Goal: Task Accomplishment & Management: Manage account settings

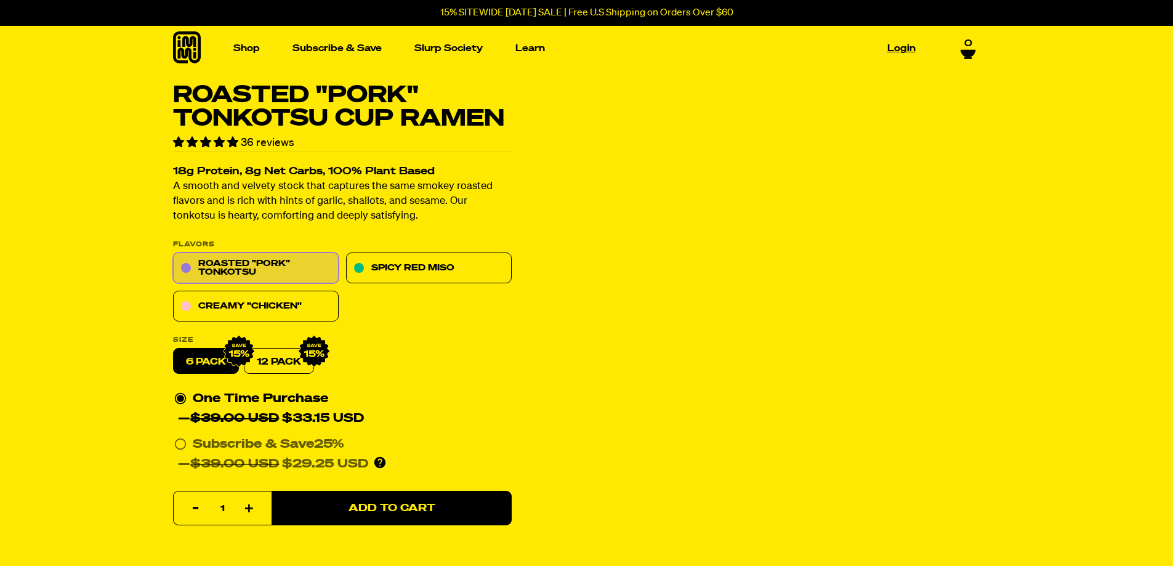
click at [901, 45] on link "Login" at bounding box center [902, 48] width 38 height 19
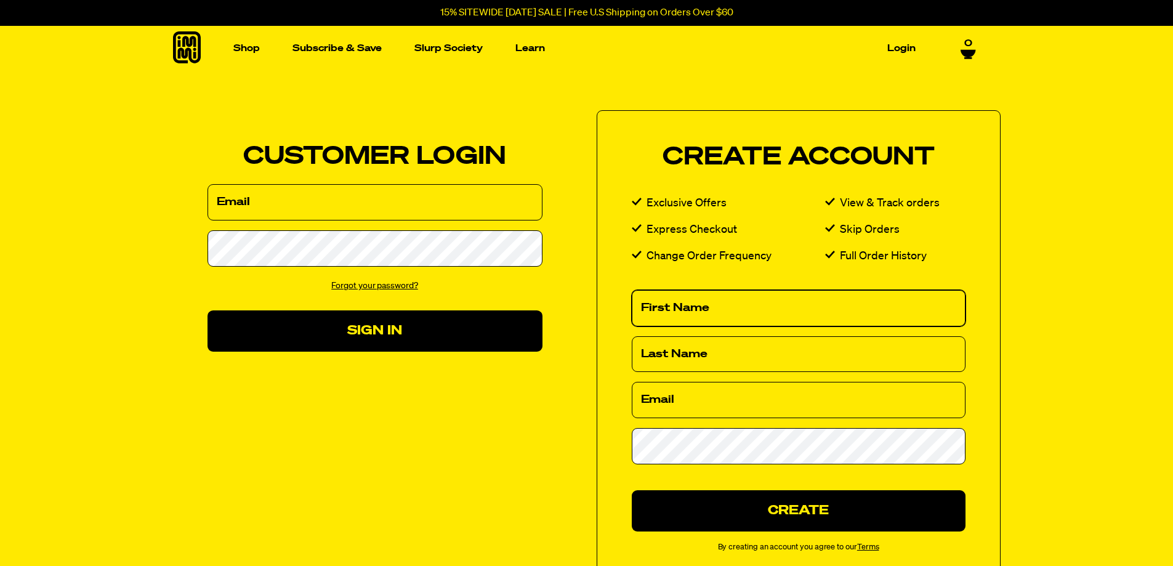
click at [738, 300] on input "First Name" at bounding box center [799, 308] width 334 height 36
type input "Lisa"
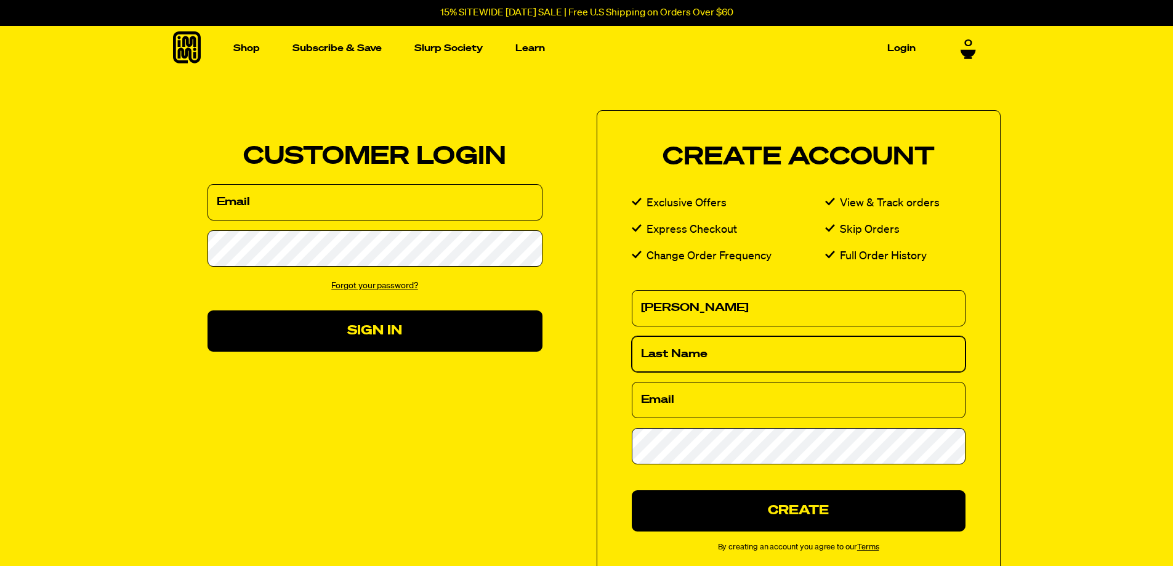
type input "Holstein"
type input "[EMAIL_ADDRESS][DOMAIN_NAME]"
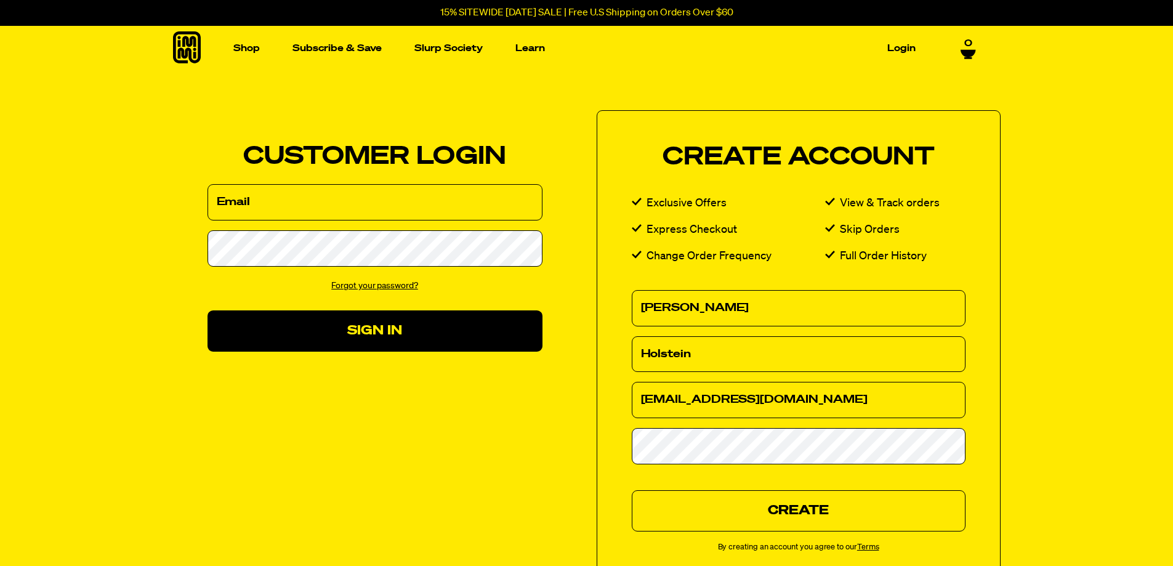
click at [783, 509] on button "Create" at bounding box center [799, 510] width 334 height 41
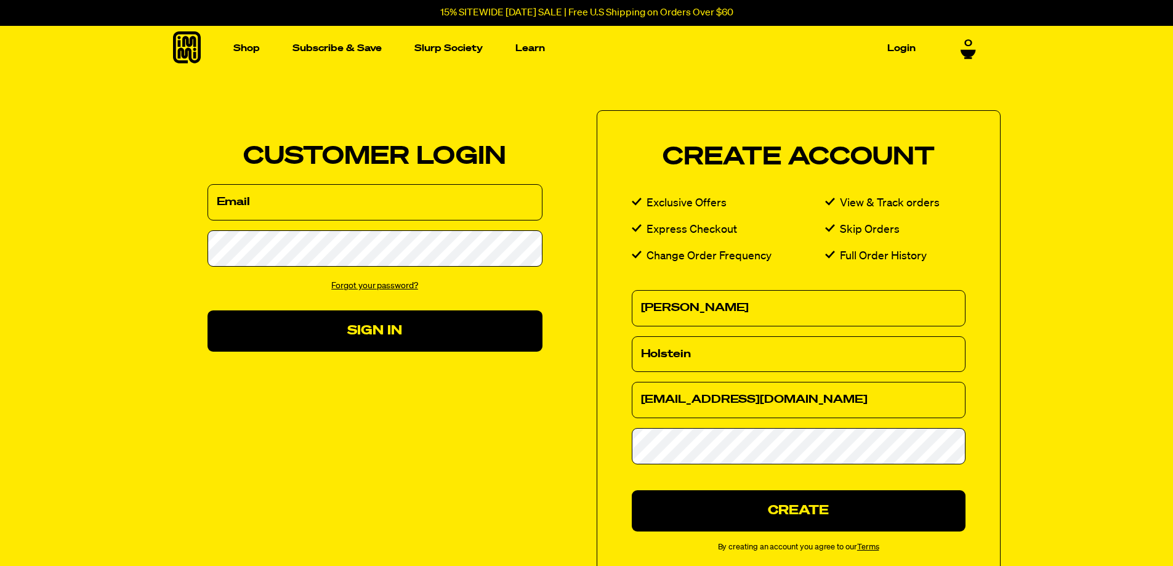
drag, startPoint x: 365, startPoint y: 158, endPoint x: 177, endPoint y: 199, distance: 191.6
click at [259, 182] on form "Customer Login Email Password Forgot your password? Sign In" at bounding box center [375, 248] width 335 height 207
drag, startPoint x: 208, startPoint y: 215, endPoint x: 222, endPoint y: 213, distance: 14.9
click at [211, 214] on input "Email" at bounding box center [375, 202] width 335 height 36
click at [246, 193] on input "Email" at bounding box center [375, 202] width 335 height 36
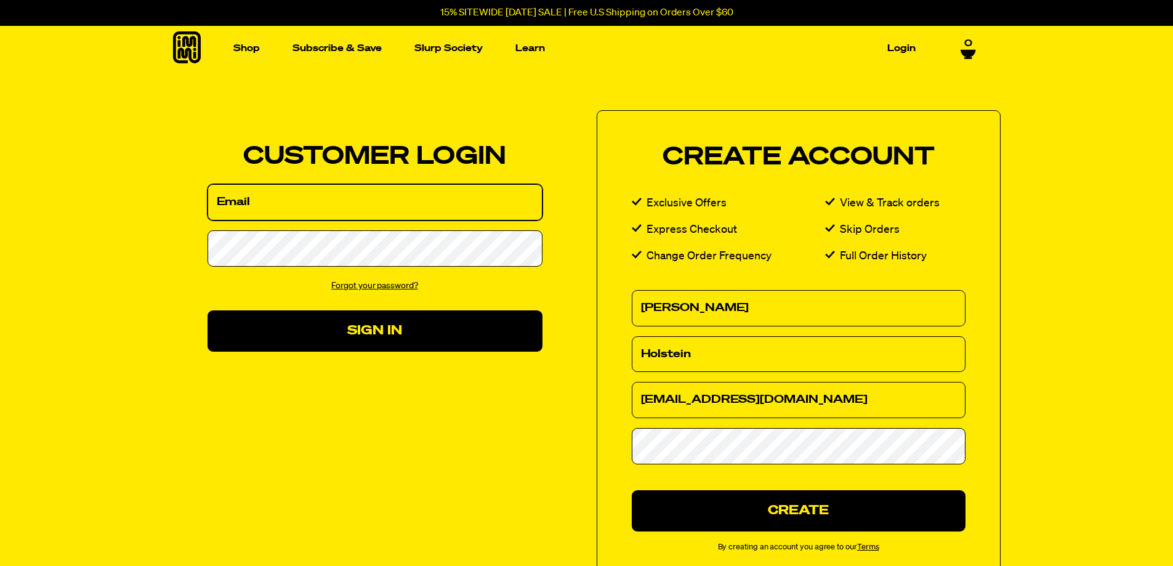
type input "lisacholstein@yahoo.com"
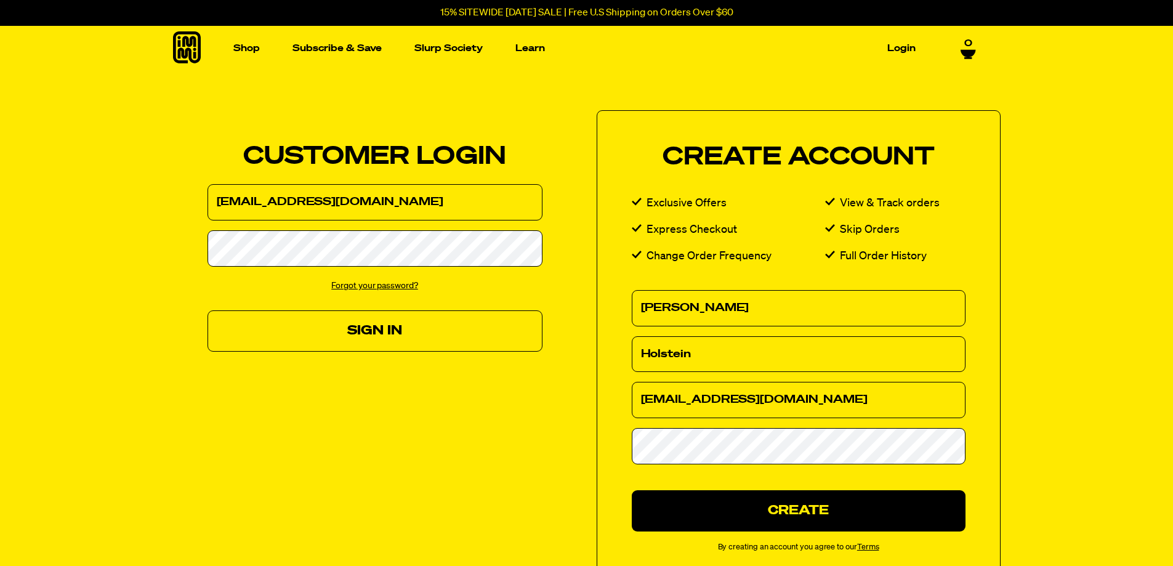
click at [373, 325] on button "Sign In" at bounding box center [375, 330] width 335 height 41
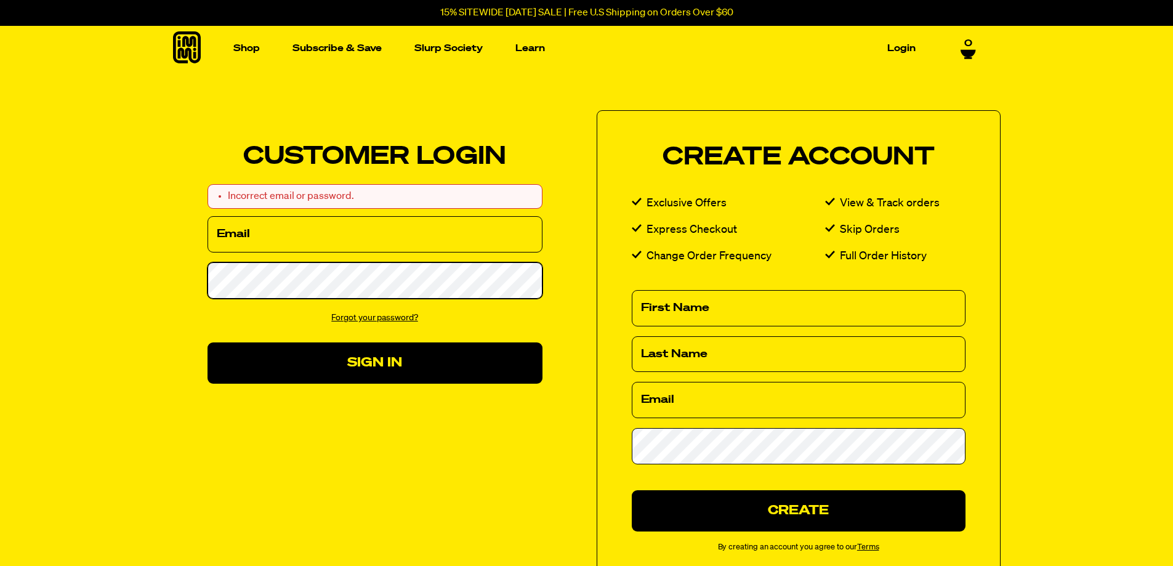
click at [208, 342] on button "Sign In" at bounding box center [375, 362] width 335 height 41
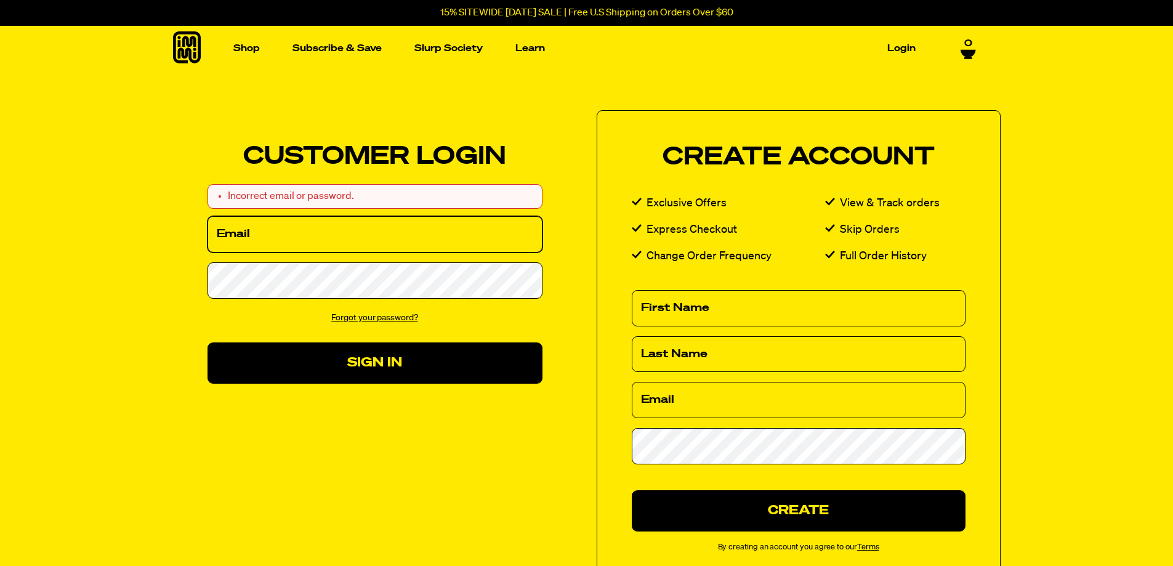
click at [272, 232] on input "Email" at bounding box center [375, 234] width 335 height 36
type input "[EMAIL_ADDRESS][DOMAIN_NAME]"
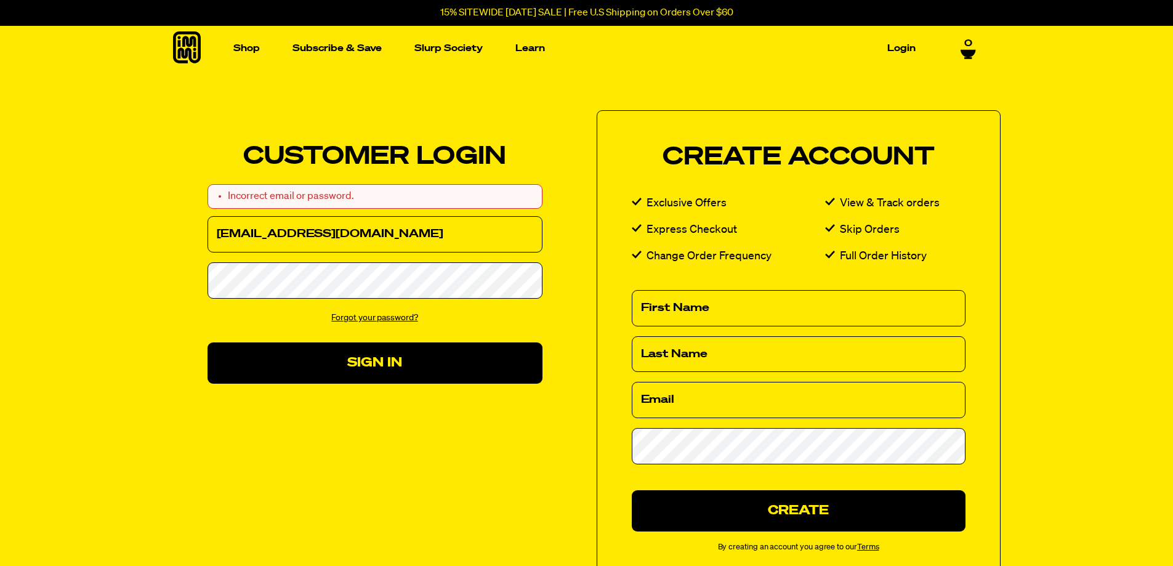
click at [372, 314] on link "Forgot your password?" at bounding box center [374, 318] width 87 height 9
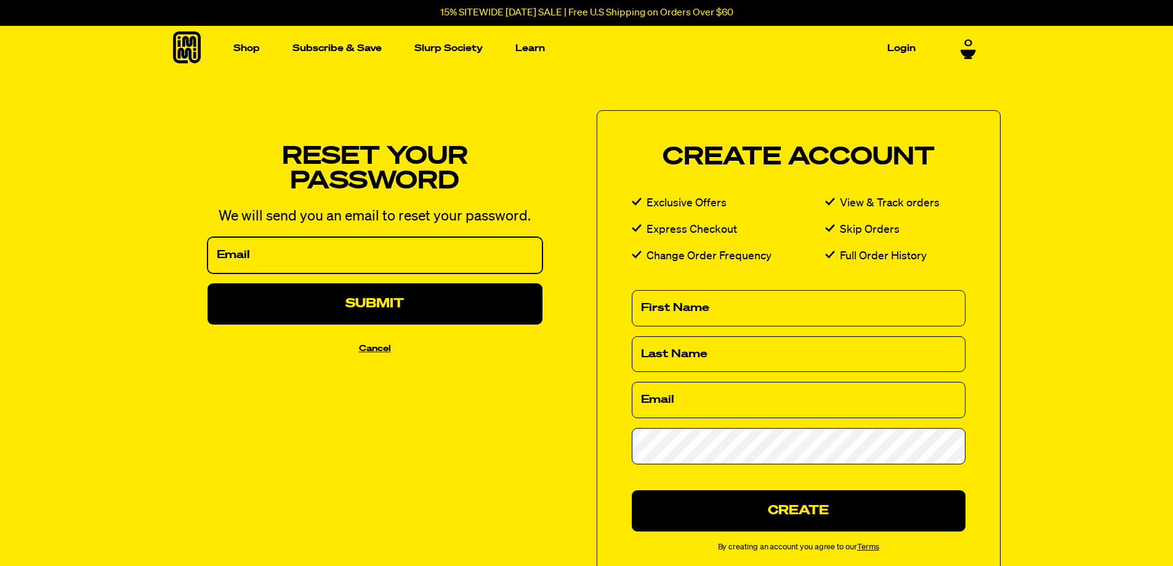
click at [259, 248] on input "Email" at bounding box center [375, 255] width 335 height 36
type input "[EMAIL_ADDRESS][DOMAIN_NAME]"
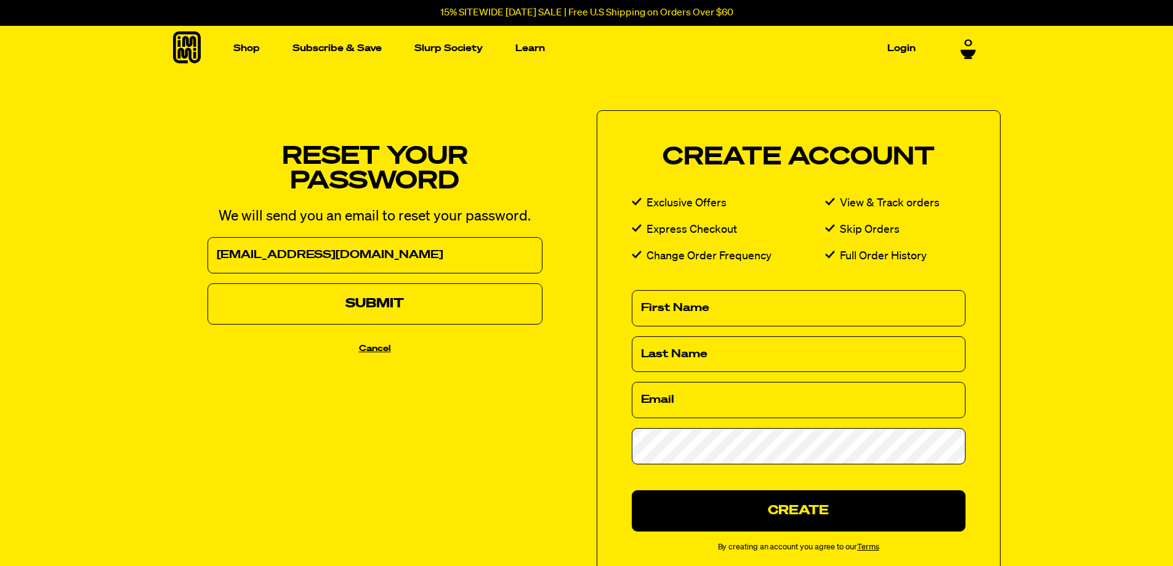
click at [268, 301] on button "Submit" at bounding box center [375, 303] width 335 height 41
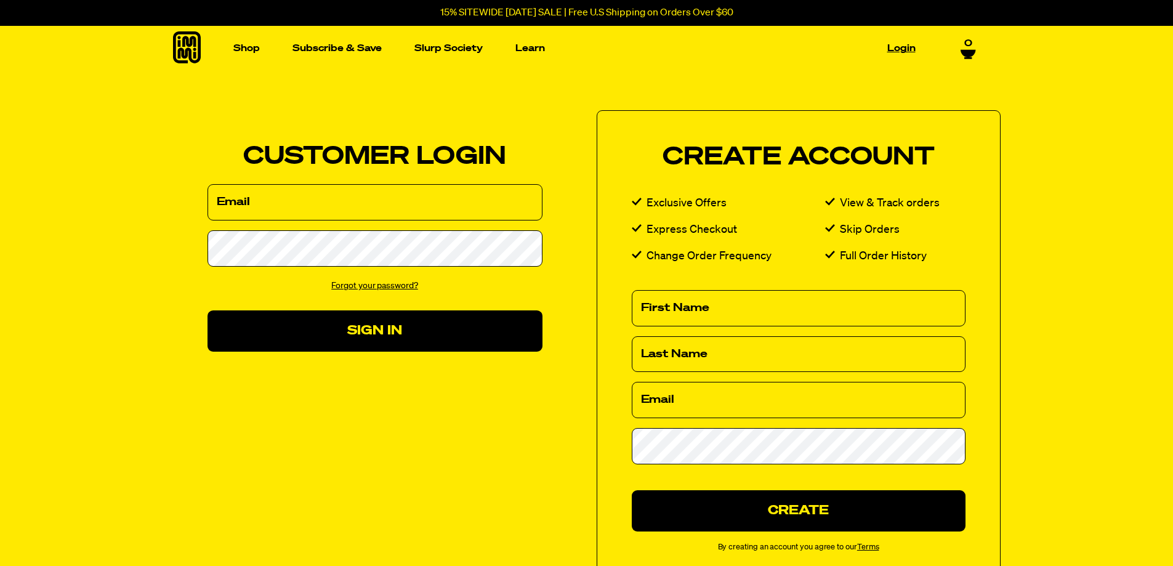
click at [895, 46] on link "Login" at bounding box center [902, 48] width 38 height 19
click at [229, 201] on input "Email" at bounding box center [375, 202] width 335 height 36
type input "lisacholstein@yahoo.com"
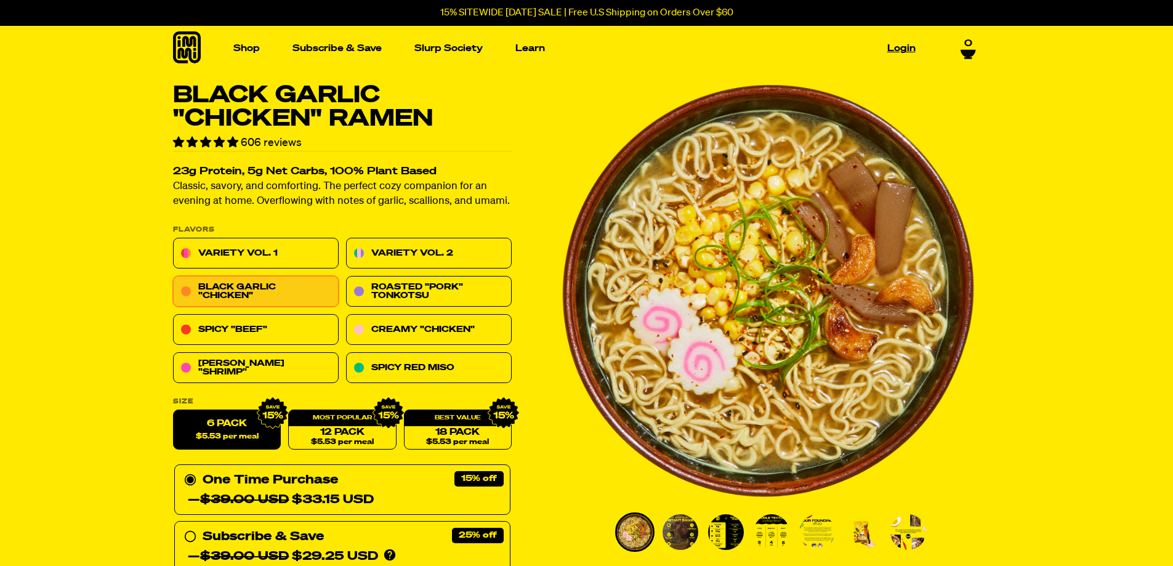
click at [903, 47] on link "Login" at bounding box center [902, 48] width 38 height 19
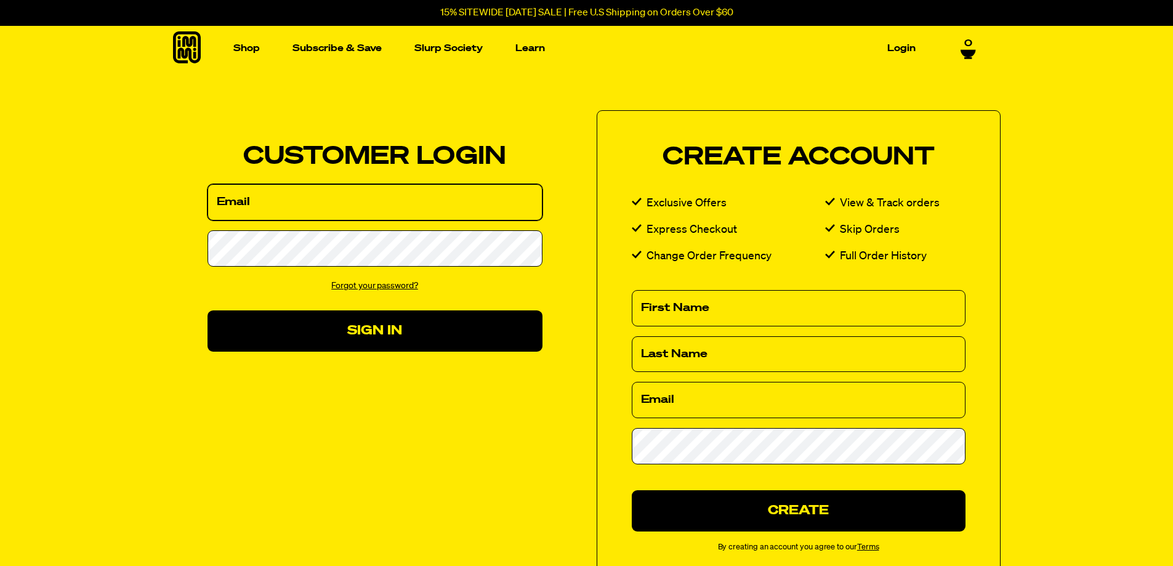
drag, startPoint x: 235, startPoint y: 180, endPoint x: 231, endPoint y: 194, distance: 14.8
drag, startPoint x: 231, startPoint y: 194, endPoint x: 229, endPoint y: 209, distance: 14.9
click at [213, 203] on input "Email" at bounding box center [375, 202] width 335 height 36
click at [231, 209] on input "Email" at bounding box center [375, 202] width 335 height 36
type input "[EMAIL_ADDRESS][DOMAIN_NAME]"
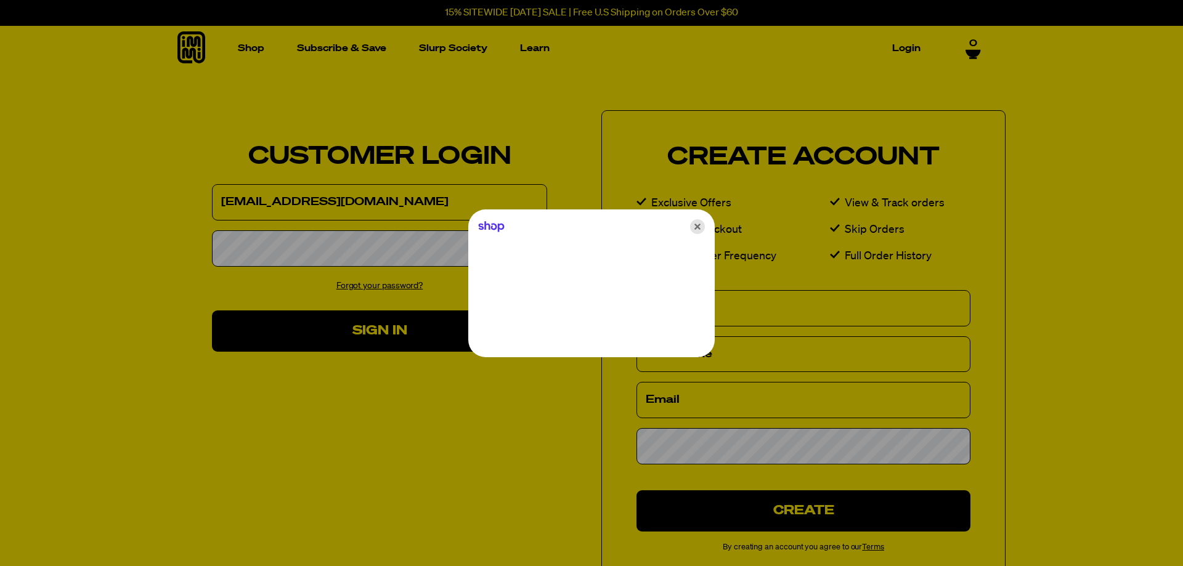
click at [695, 224] on icon "Close" at bounding box center [697, 226] width 15 height 15
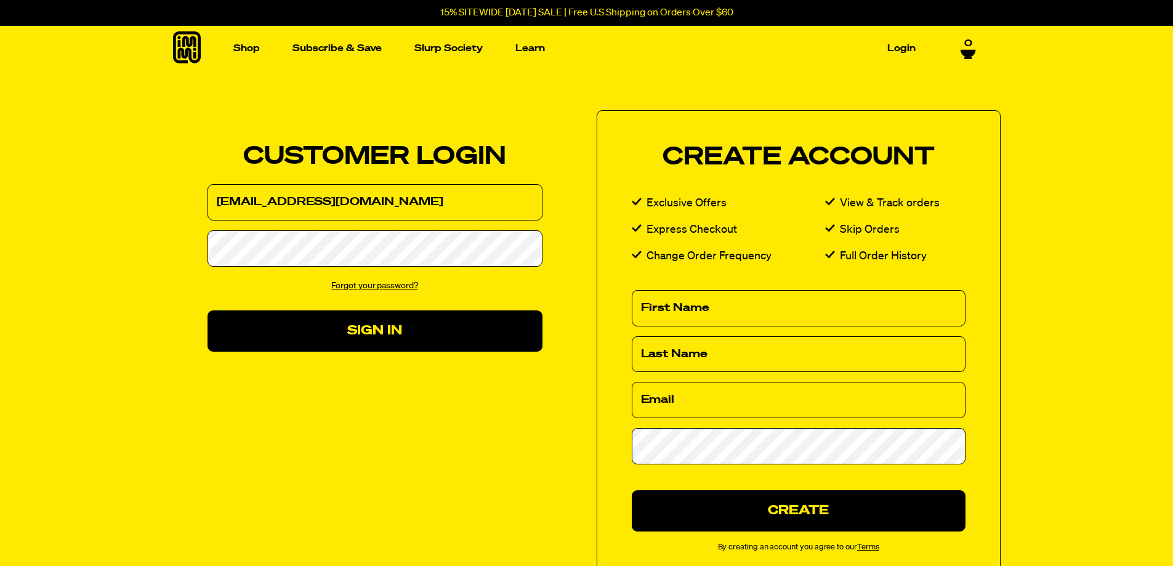
click at [371, 283] on link "Forgot your password?" at bounding box center [374, 285] width 87 height 9
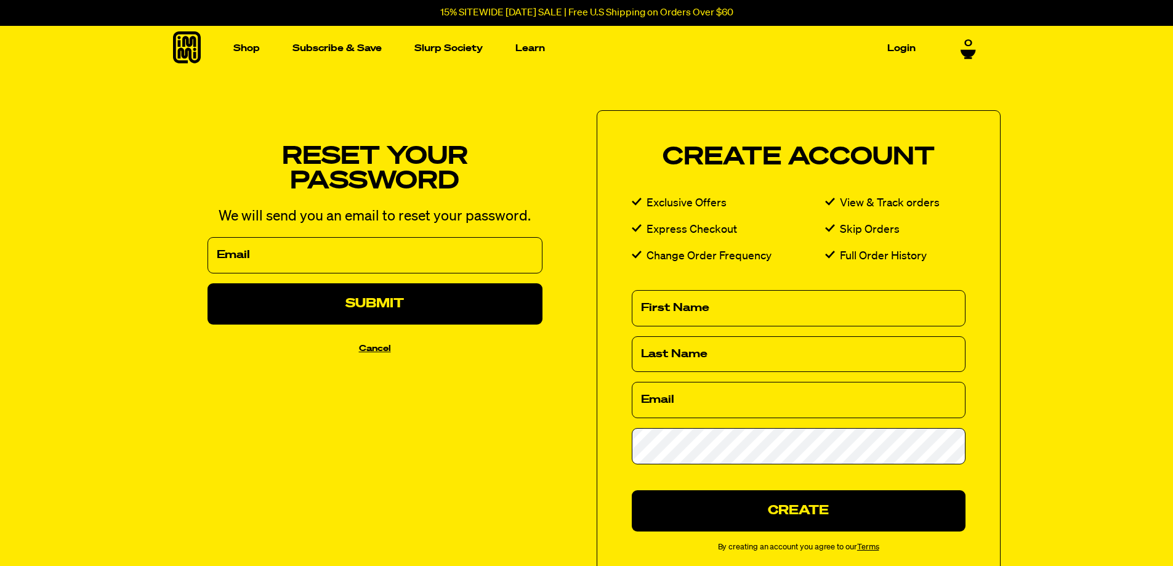
drag, startPoint x: 229, startPoint y: 255, endPoint x: 173, endPoint y: 323, distance: 88.4
click at [170, 330] on div "We've sent you an email with a link to update your password. Customer Login Ema…" at bounding box center [365, 254] width 424 height 289
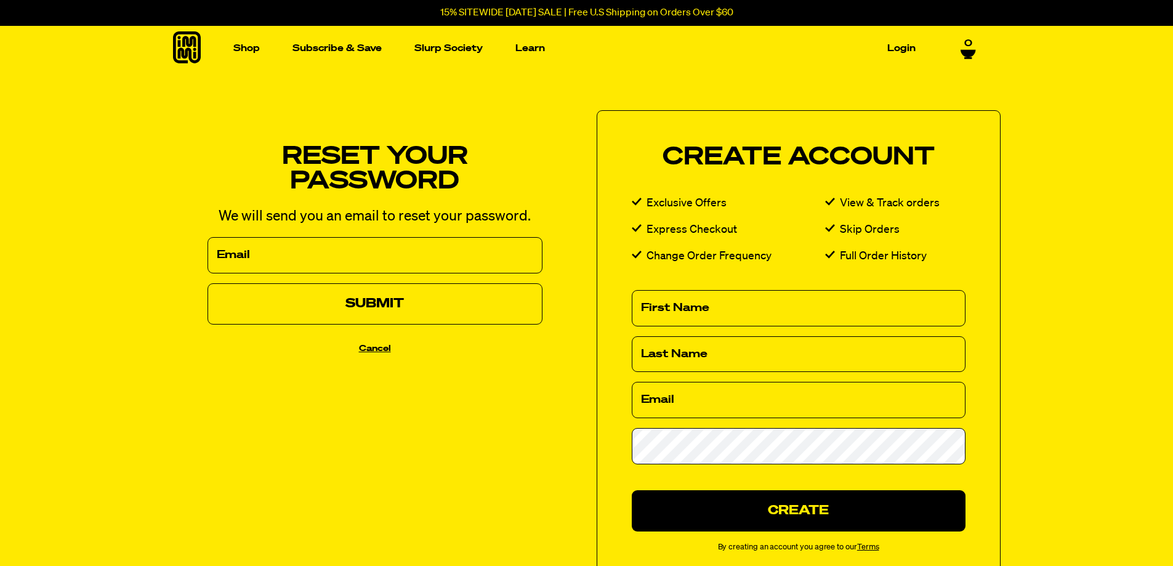
click at [378, 306] on button "Submit" at bounding box center [375, 303] width 335 height 41
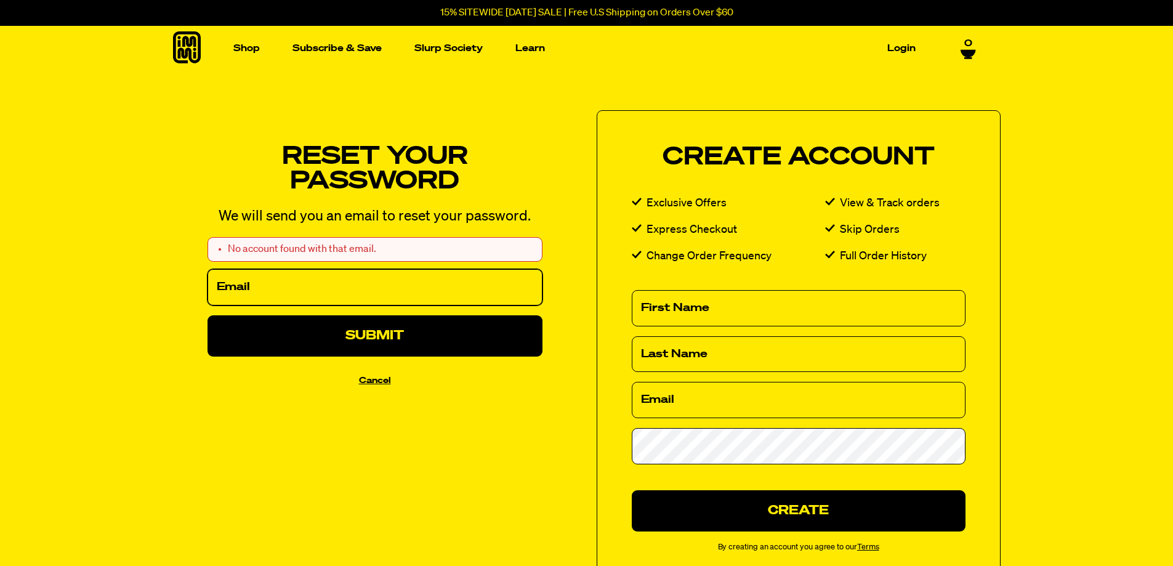
drag, startPoint x: 257, startPoint y: 273, endPoint x: 263, endPoint y: 271, distance: 6.6
click at [257, 270] on input "Email" at bounding box center [375, 287] width 335 height 36
type input "[EMAIL_ADDRESS][DOMAIN_NAME]"
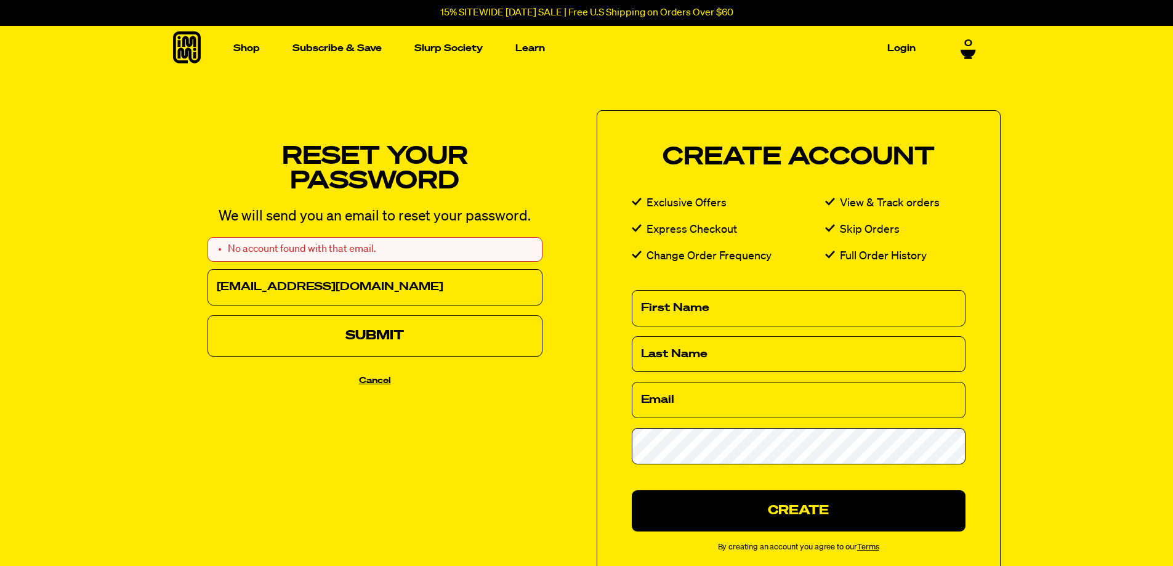
click at [363, 337] on button "Submit" at bounding box center [375, 335] width 335 height 41
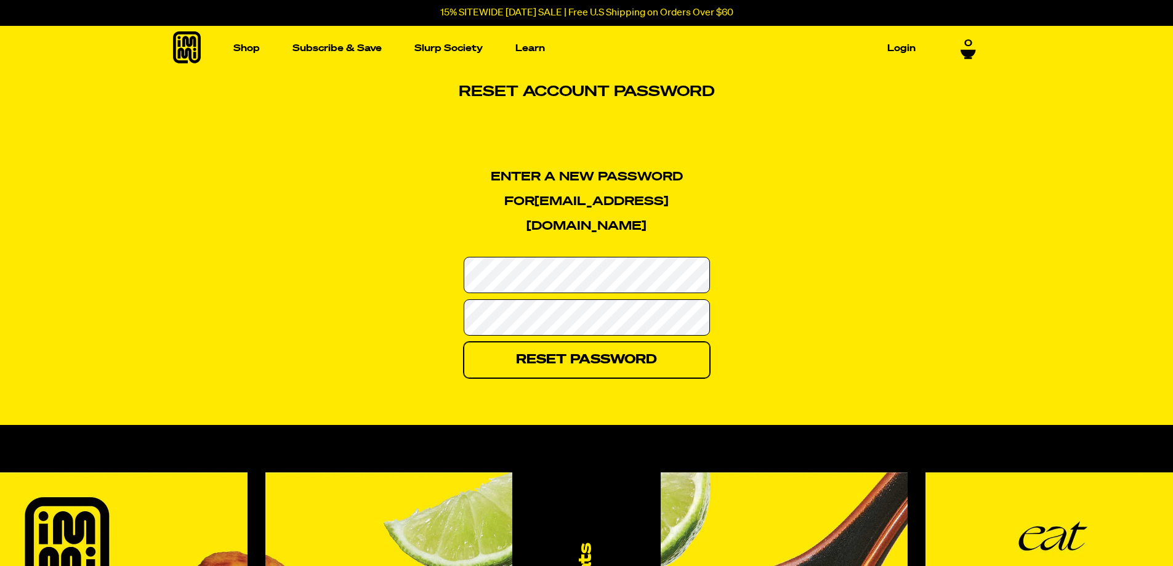
click at [588, 342] on input "Reset Password" at bounding box center [587, 360] width 246 height 36
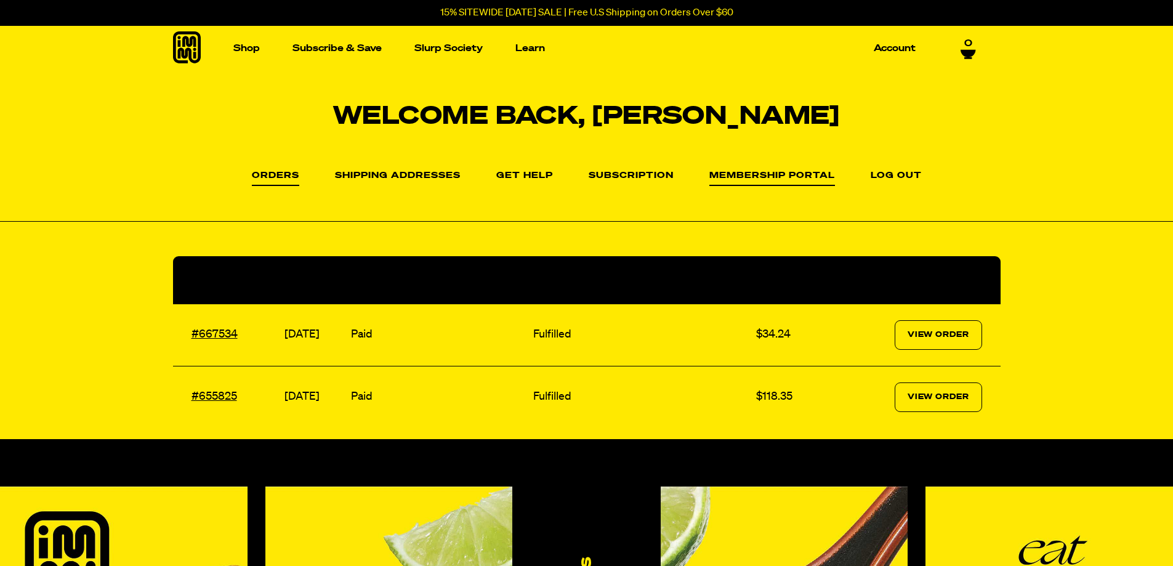
click at [796, 176] on link "Membership Portal" at bounding box center [773, 178] width 126 height 15
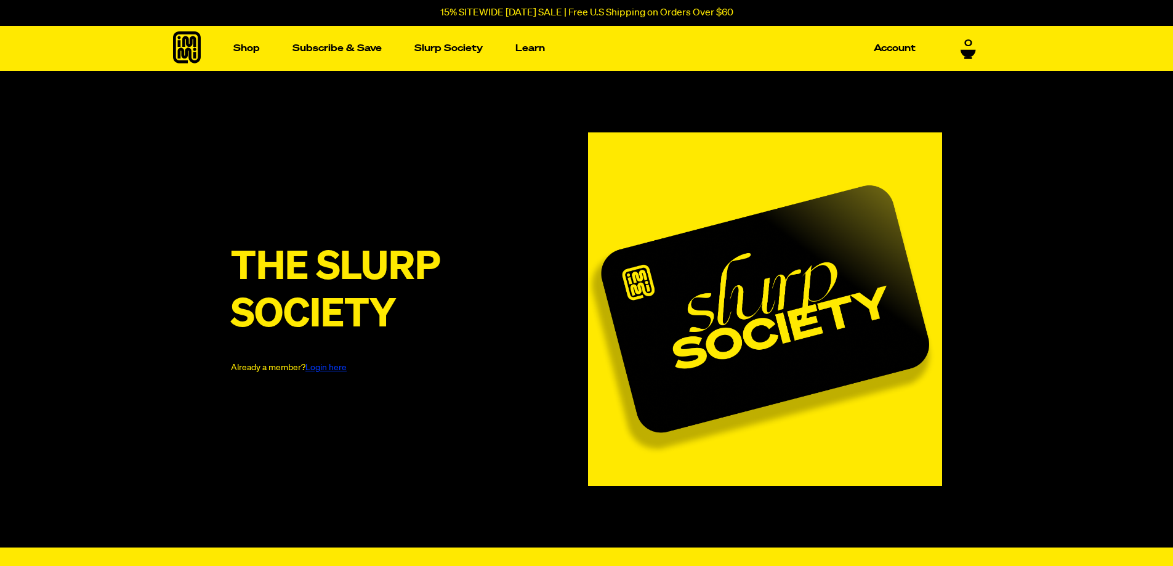
type input "[EMAIL_ADDRESS][DOMAIN_NAME]"
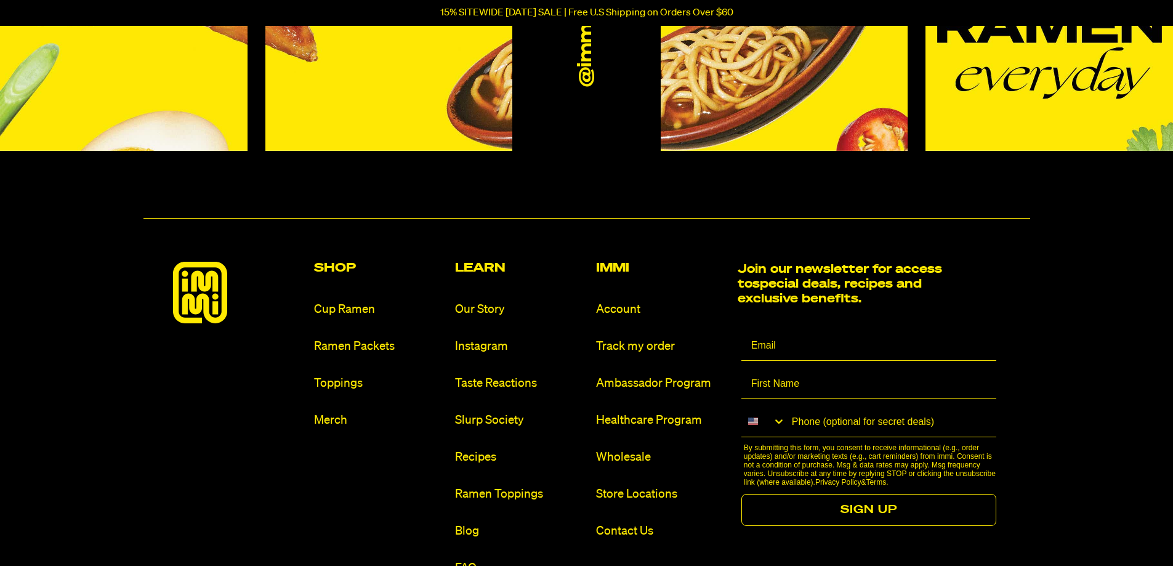
scroll to position [1209, 0]
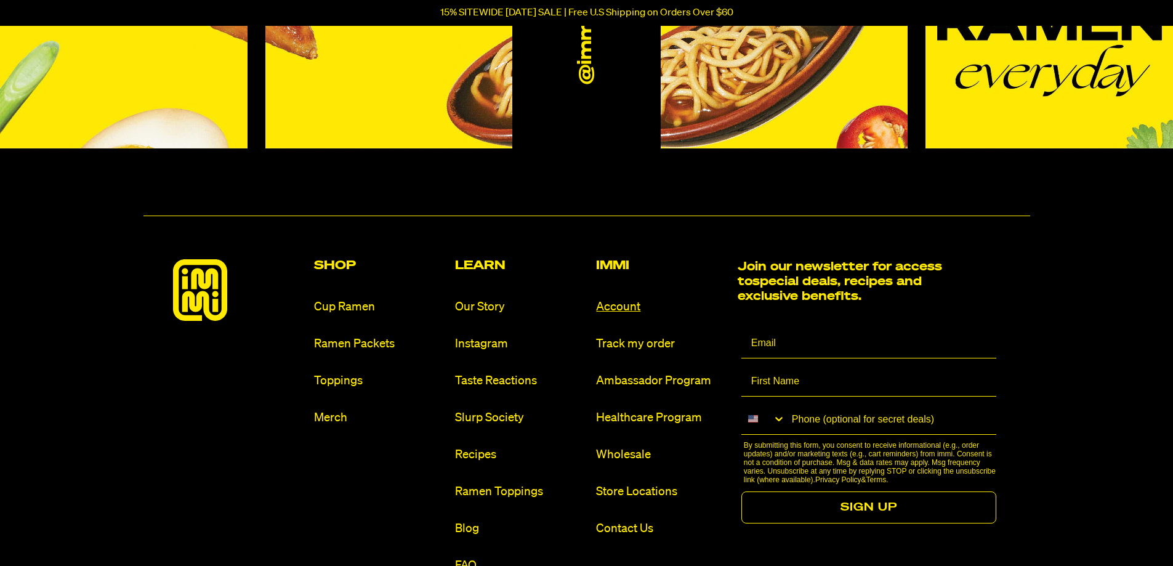
click at [625, 299] on link "Account" at bounding box center [661, 307] width 131 height 17
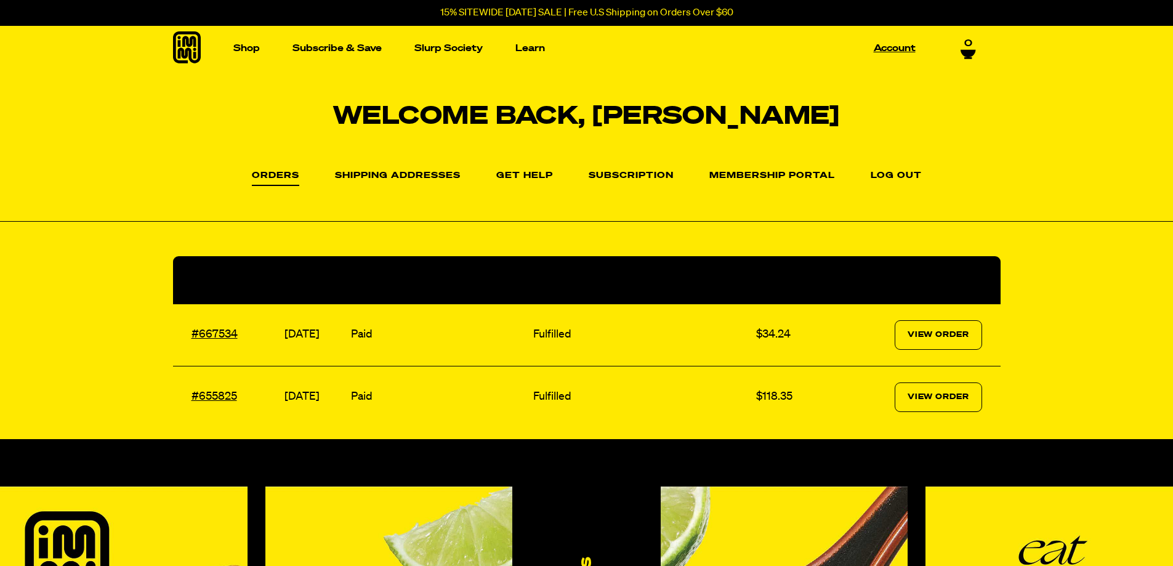
click at [886, 47] on link "Account" at bounding box center [895, 48] width 52 height 19
click at [968, 50] on icon at bounding box center [968, 49] width 15 height 7
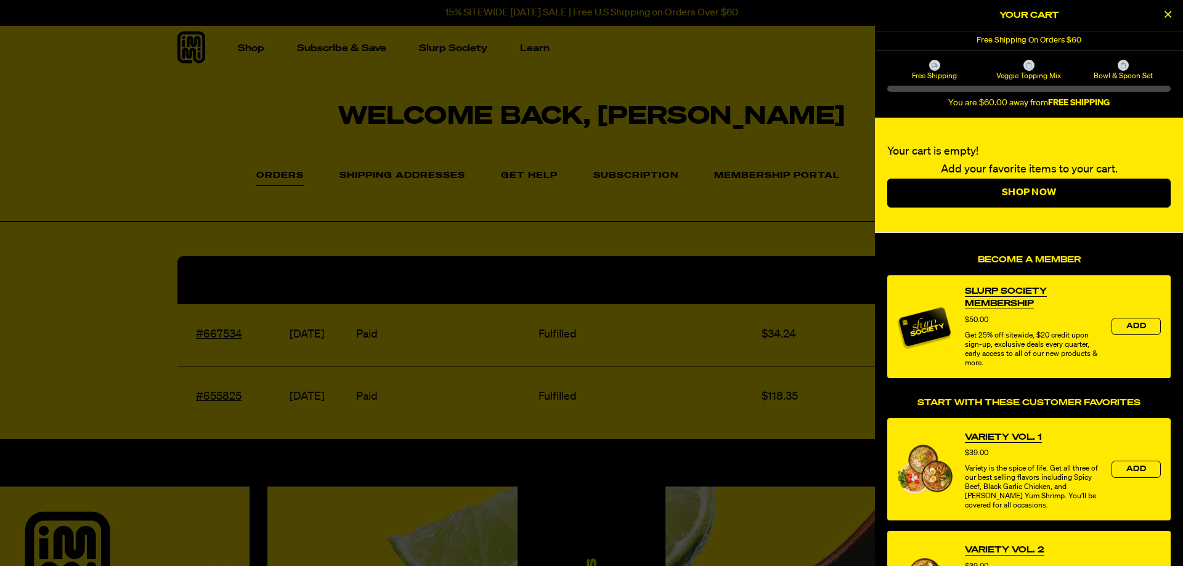
drag, startPoint x: 1170, startPoint y: 10, endPoint x: 1159, endPoint y: 15, distance: 12.1
click at [1170, 10] on icon "Close Cart" at bounding box center [1167, 14] width 7 height 11
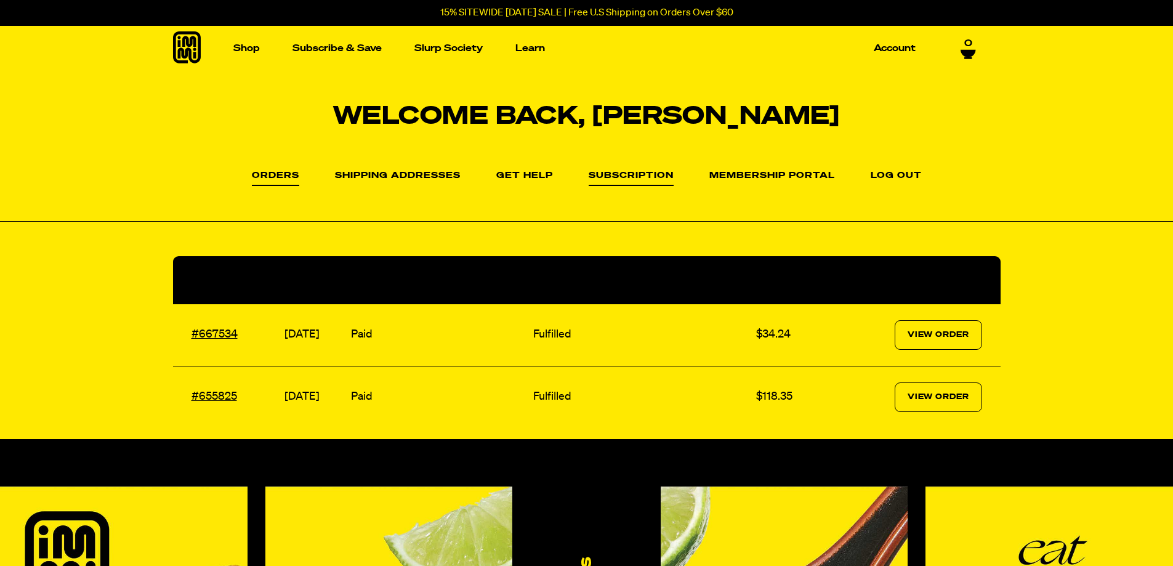
click at [629, 179] on link "Subscription" at bounding box center [631, 178] width 85 height 15
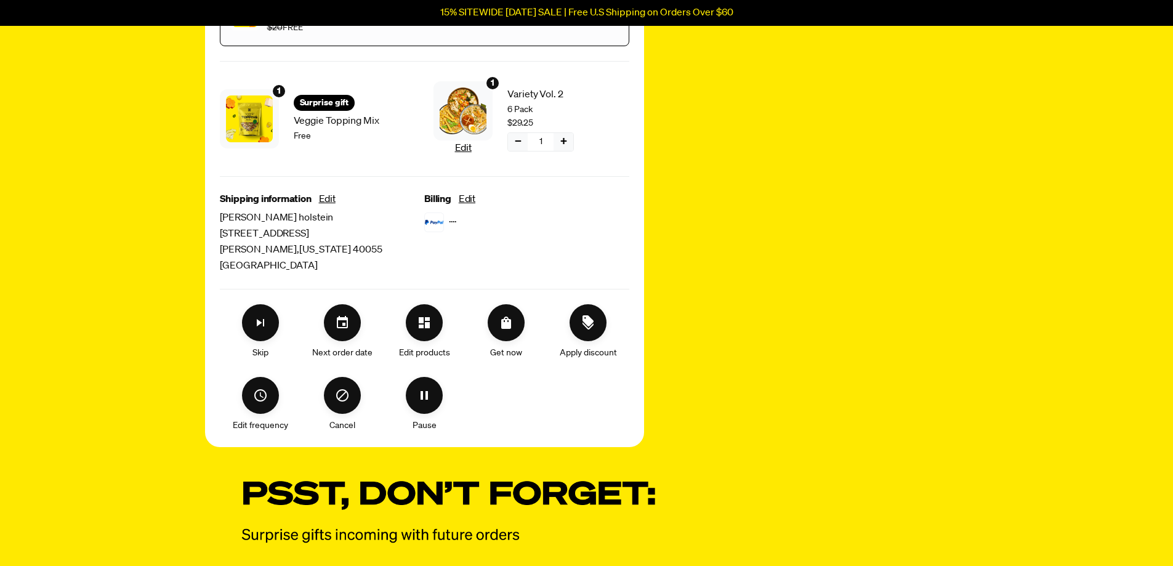
scroll to position [313, 0]
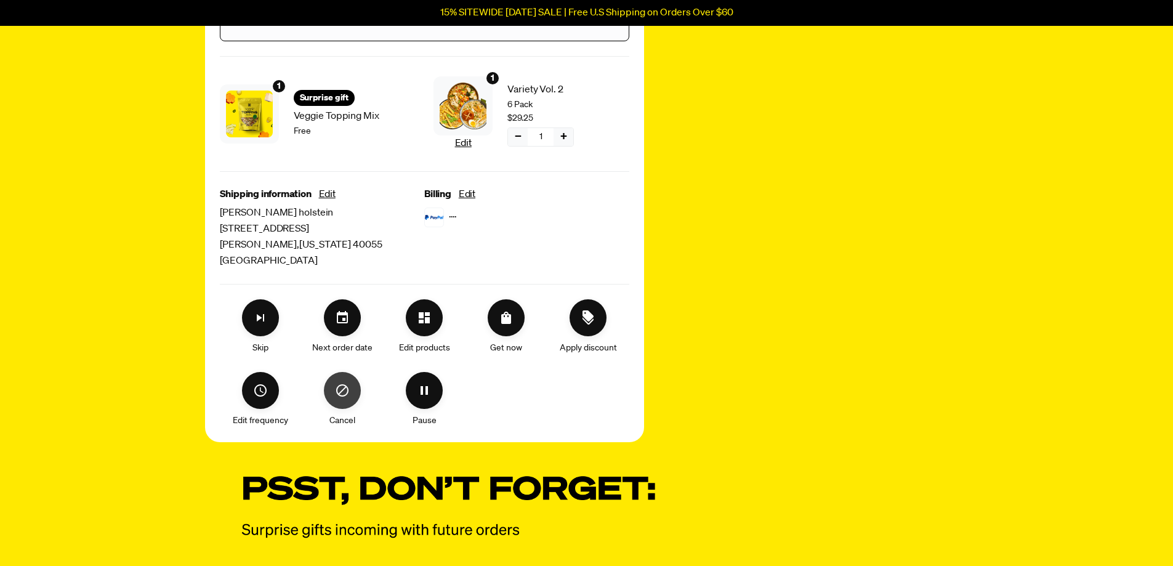
click at [344, 389] on icon "Cancel" at bounding box center [342, 390] width 15 height 15
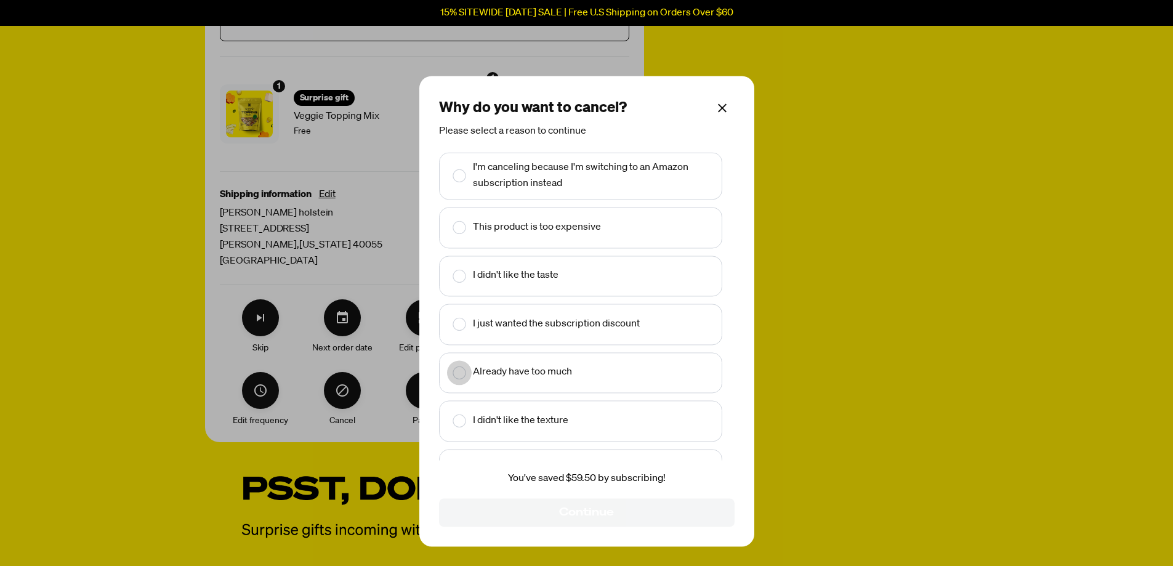
click at [459, 373] on rect "Make changes for subscription" at bounding box center [459, 372] width 13 height 13
checkbox input "true"
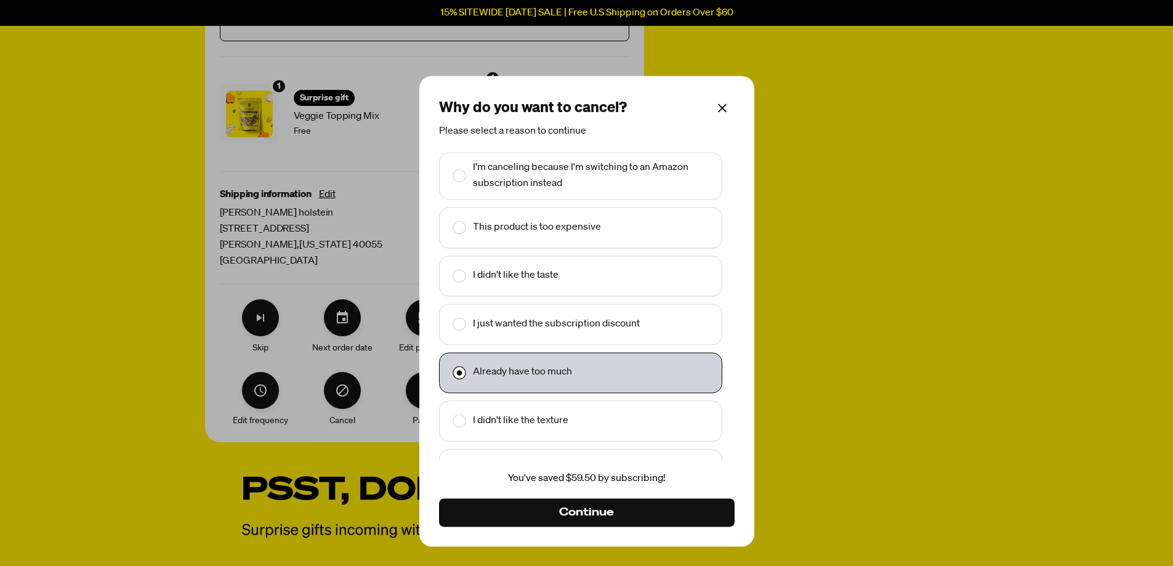
click at [595, 511] on span "Continue" at bounding box center [586, 513] width 54 height 14
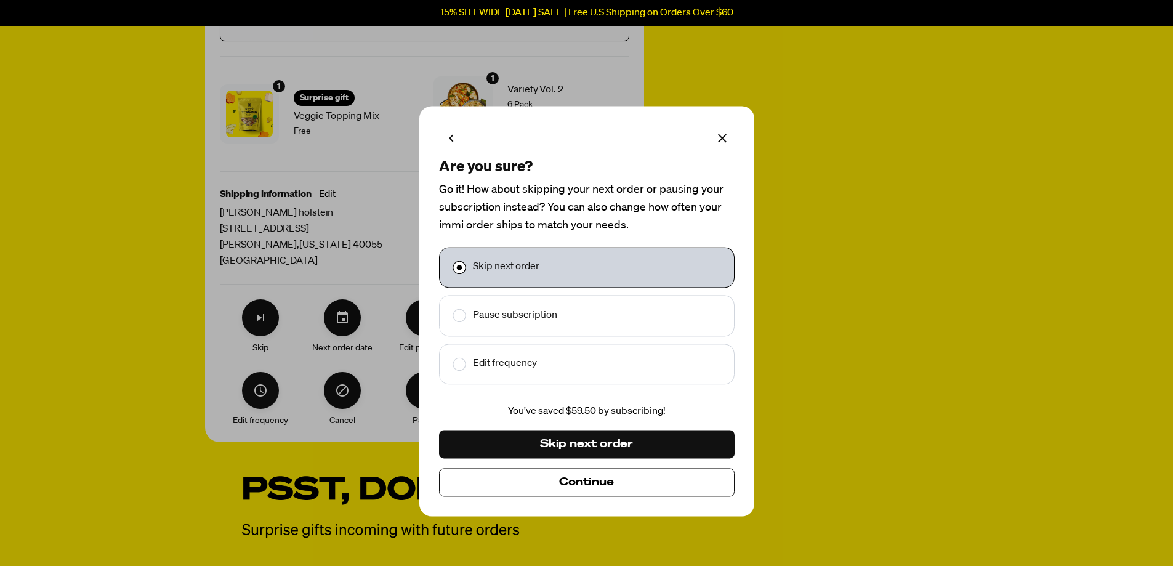
click at [582, 481] on span "Continue" at bounding box center [586, 483] width 55 height 14
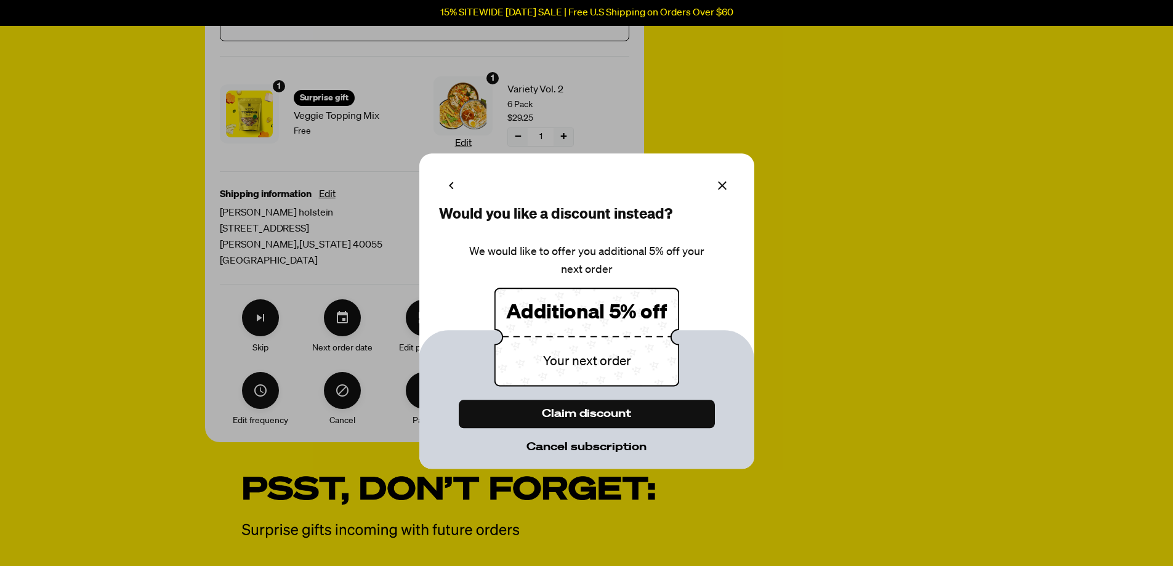
click at [577, 444] on span "Cancel subscription" at bounding box center [587, 447] width 120 height 14
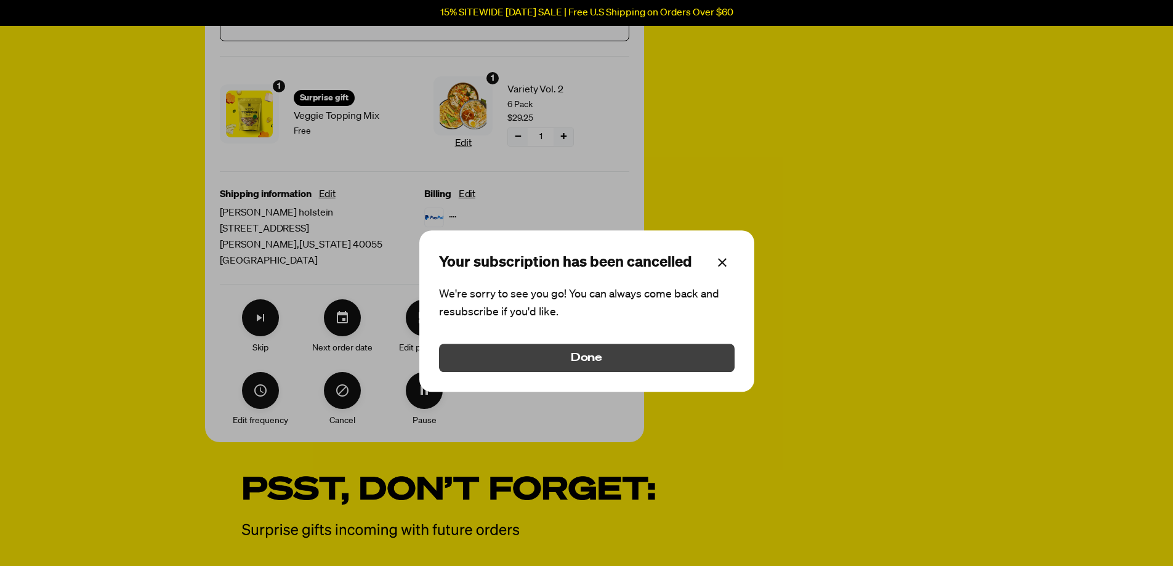
click at [574, 358] on span "Done" at bounding box center [587, 358] width 32 height 14
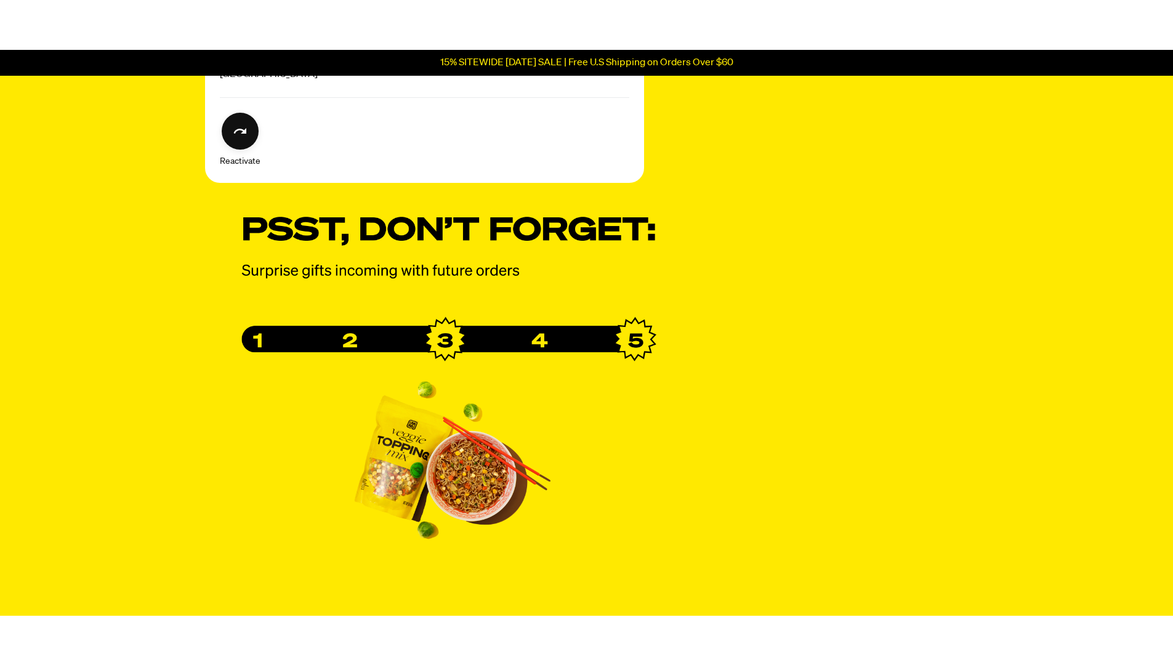
scroll to position [495, 0]
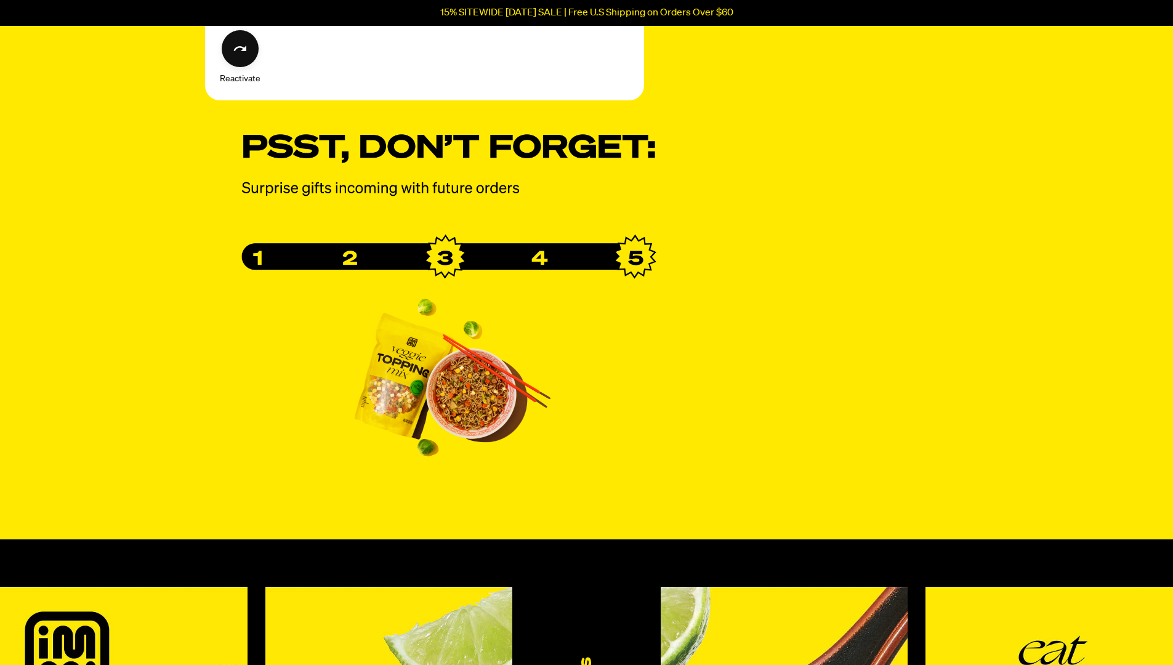
drag, startPoint x: 1035, startPoint y: 11, endPoint x: 1182, endPoint y: 300, distance: 324.2
click at [1150, 210] on div "15% SITEWIDE [DATE] SALE | Free U.S Shipping on Orders Over $60 Shop Packets Cu…" at bounding box center [586, 455] width 1173 height 1900
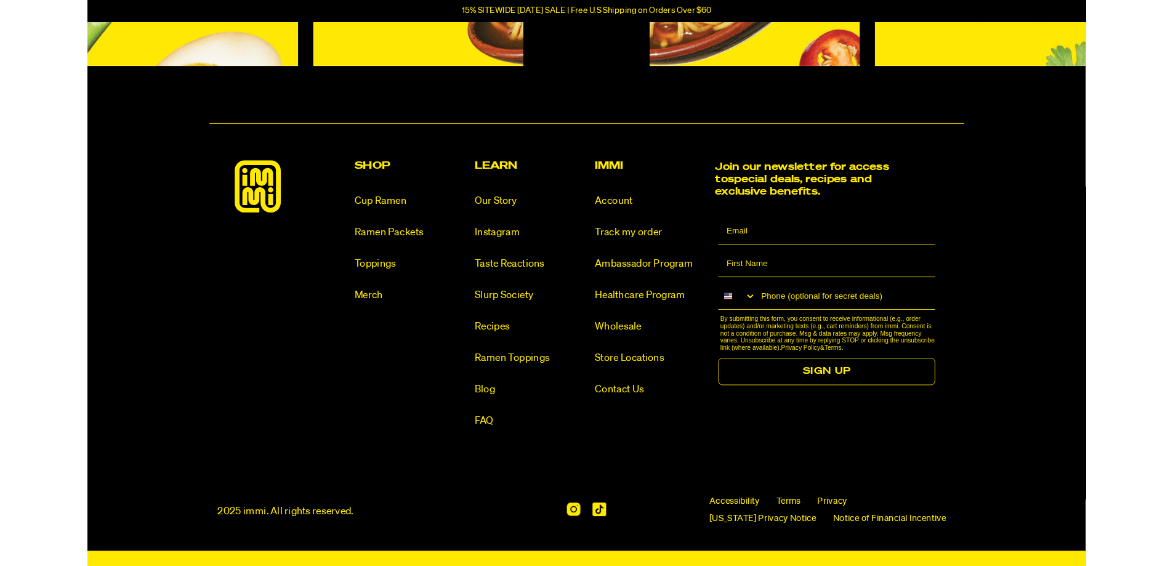
scroll to position [0, 0]
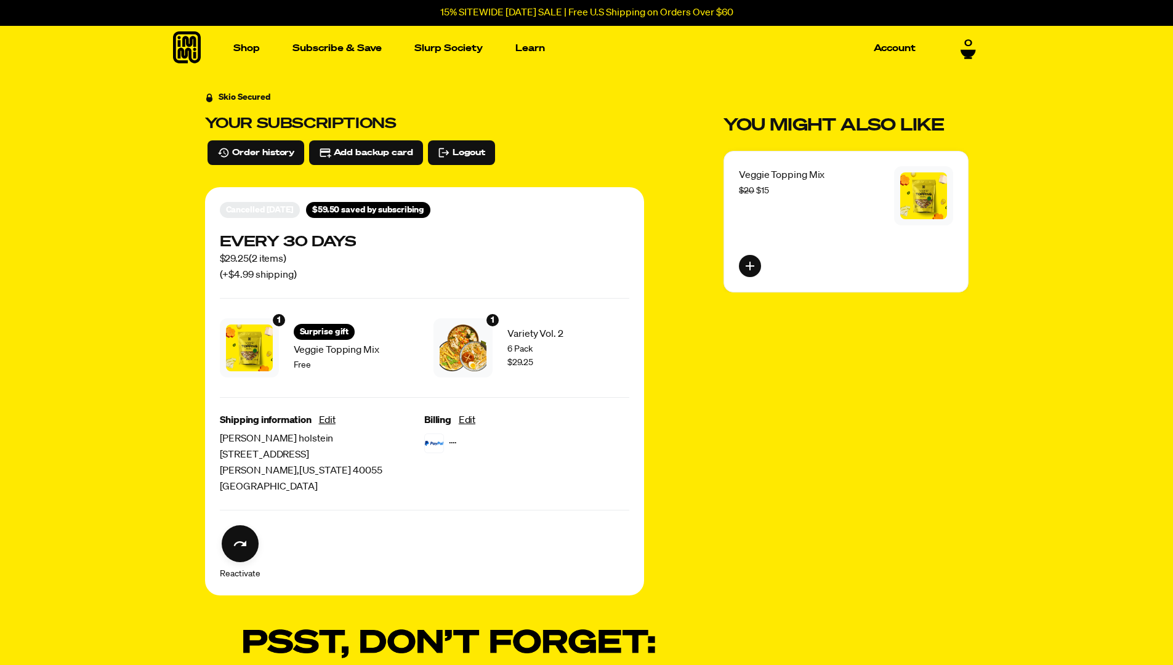
click at [973, 54] on icon at bounding box center [968, 50] width 15 height 10
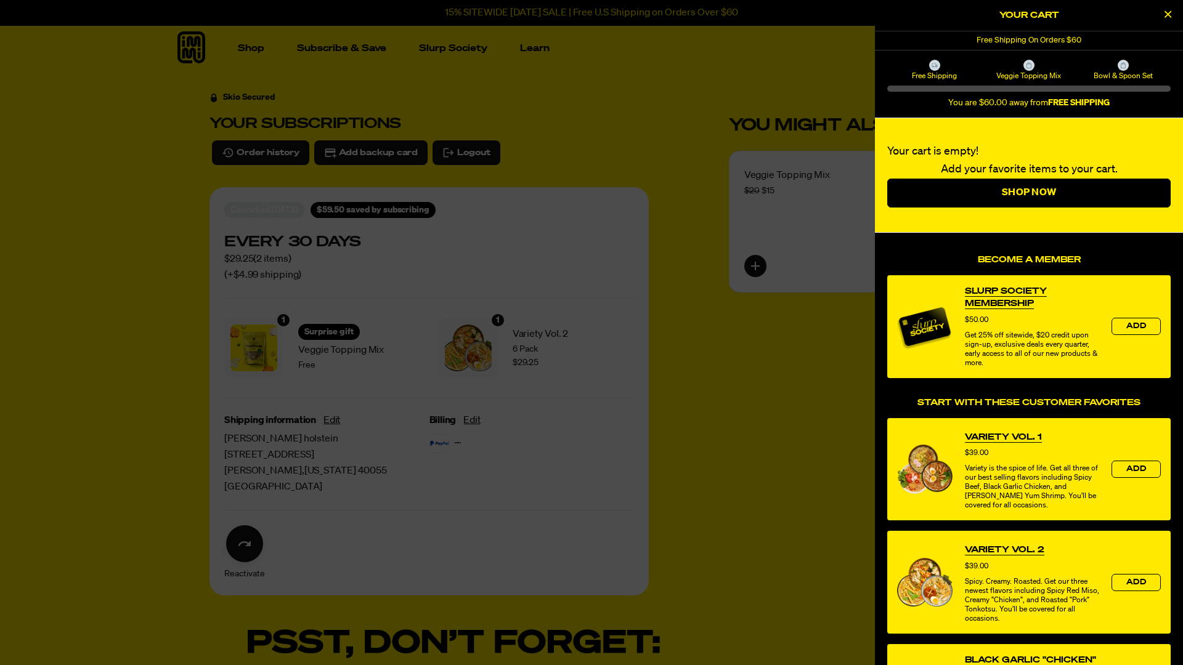
click at [1169, 20] on button "Close Cart" at bounding box center [1167, 15] width 18 height 18
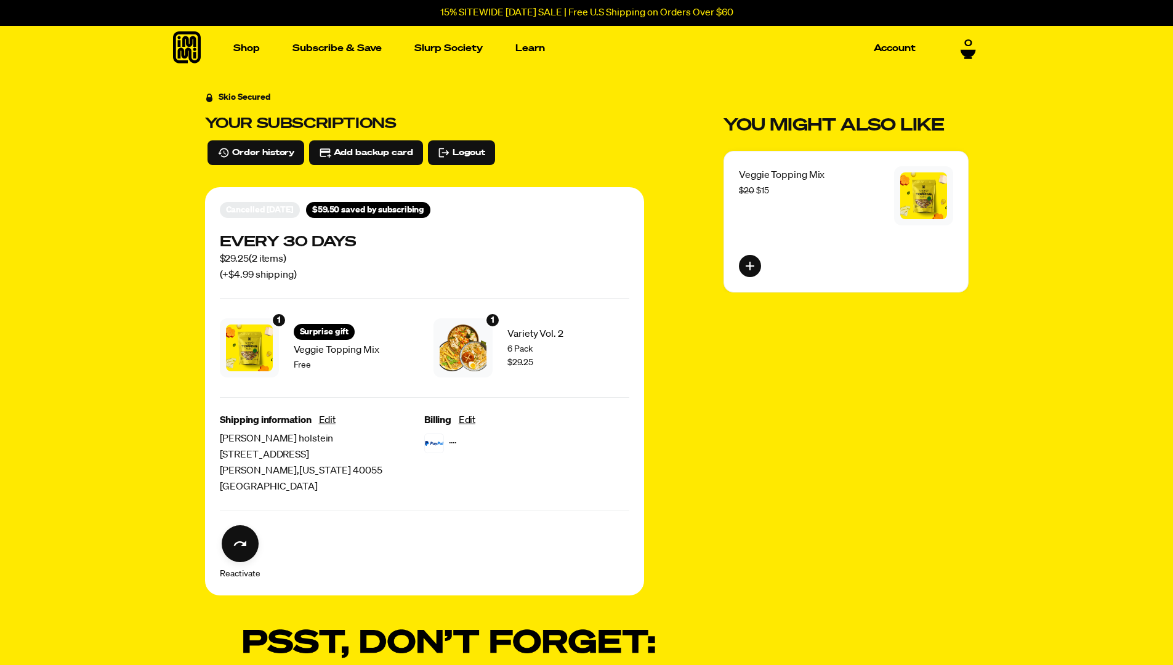
click at [110, 565] on div "Skio Secured Your subscriptions Order history Add backup card Logout Cancelled …" at bounding box center [586, 526] width 1173 height 890
